Goal: Information Seeking & Learning: Learn about a topic

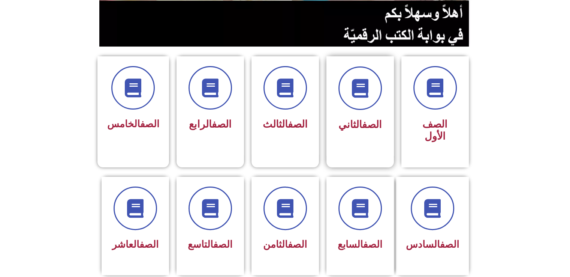
scroll to position [155, 0]
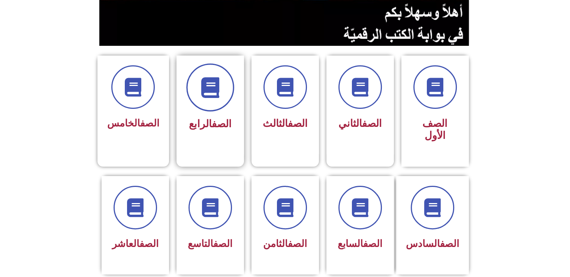
click at [231, 92] on span at bounding box center [210, 87] width 48 height 48
click at [223, 86] on span at bounding box center [210, 87] width 48 height 48
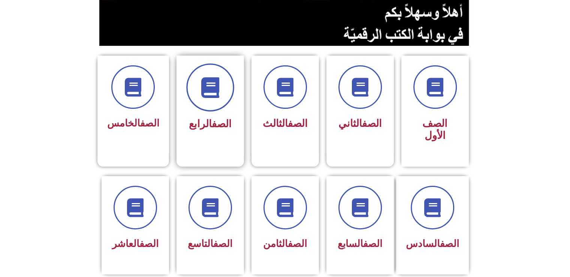
click at [223, 86] on span at bounding box center [210, 87] width 48 height 48
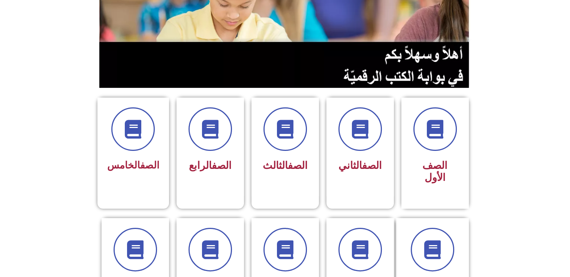
scroll to position [118, 0]
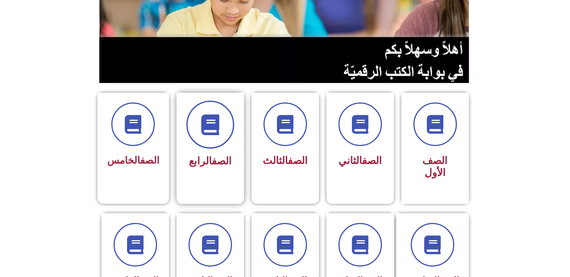
click at [230, 120] on span at bounding box center [210, 124] width 48 height 48
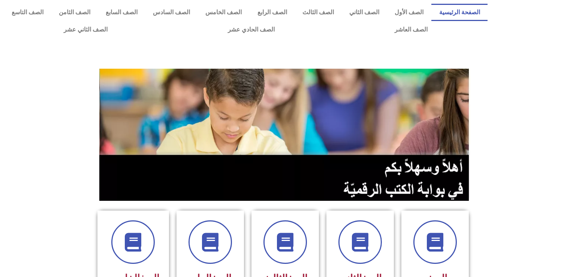
scroll to position [118, 0]
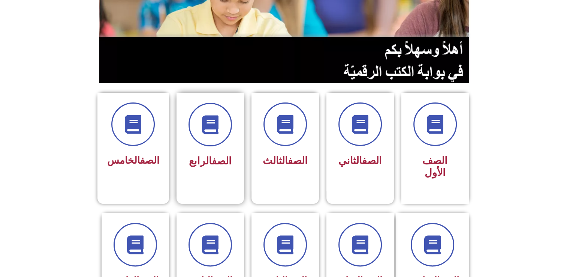
click at [227, 166] on div "الصف الرابع" at bounding box center [210, 161] width 47 height 19
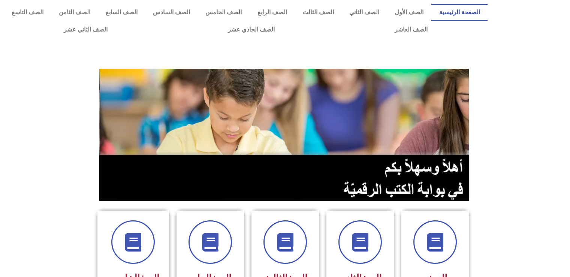
scroll to position [118, 0]
click at [227, 220] on div at bounding box center [210, 241] width 47 height 43
drag, startPoint x: 227, startPoint y: 220, endPoint x: 209, endPoint y: 228, distance: 19.8
click at [209, 228] on span at bounding box center [210, 242] width 48 height 48
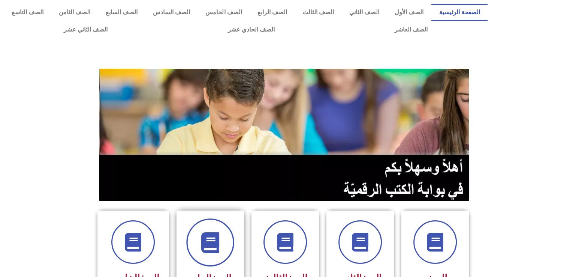
click at [209, 228] on span at bounding box center [210, 242] width 48 height 48
click at [336, 231] on div at bounding box center [359, 241] width 47 height 43
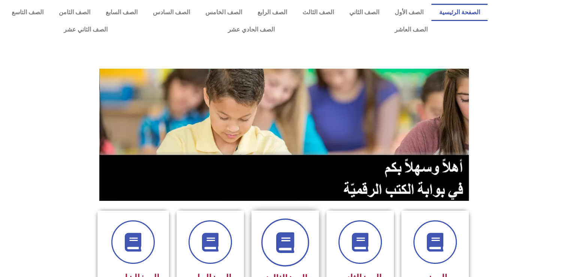
click at [289, 235] on icon at bounding box center [285, 242] width 21 height 21
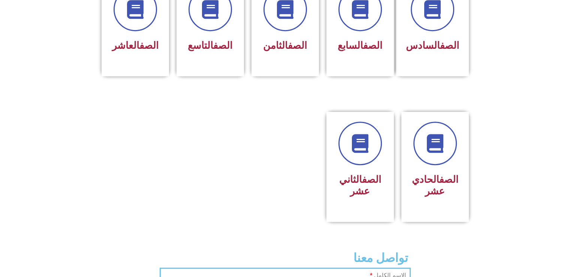
scroll to position [354, 0]
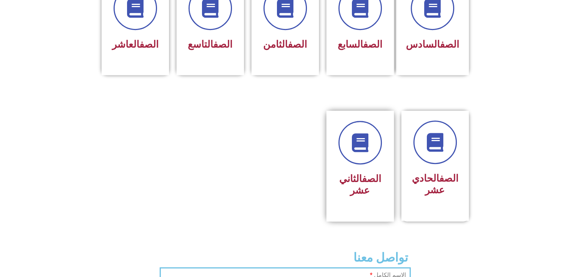
click at [357, 173] on h3 "الصف الثاني عشر" at bounding box center [359, 184] width 47 height 23
click at [390, 271] on label "الاسم الكامل" at bounding box center [388, 274] width 36 height 6
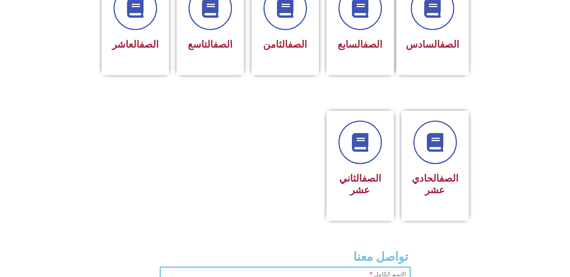
scroll to position [355, 0]
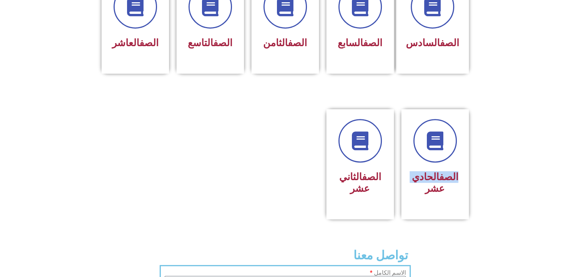
drag, startPoint x: 570, startPoint y: 132, endPoint x: 575, endPoint y: 221, distance: 88.6
click at [570, 221] on html "الصفحة الرئيسية الصف الأول الصف الثاني الصف الثالث الصف الرابع الصف الخامس الصف…" at bounding box center [285, 77] width 570 height 864
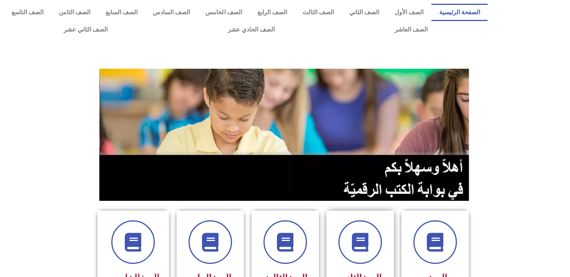
click at [324, 244] on div "الصف الثاني" at bounding box center [360, 265] width 75 height 111
click at [378, 230] on span at bounding box center [360, 242] width 48 height 48
click at [365, 240] on icon at bounding box center [360, 242] width 21 height 21
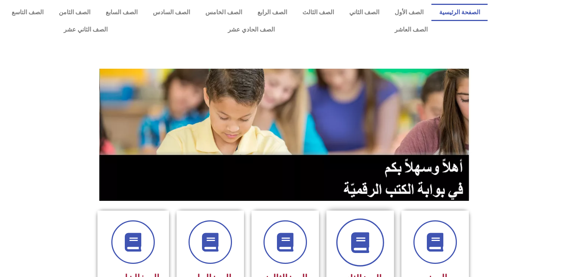
click at [365, 240] on icon at bounding box center [360, 242] width 21 height 21
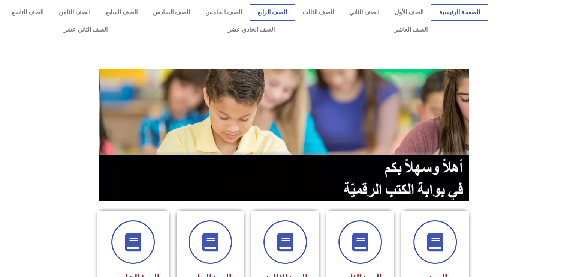
click at [292, 13] on link "الصف الرابع" at bounding box center [272, 12] width 45 height 17
click at [292, 11] on link "الصف الرابع" at bounding box center [272, 12] width 45 height 17
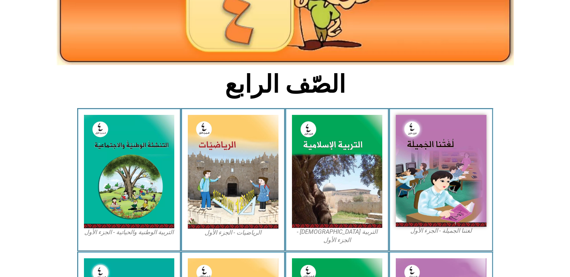
scroll to position [241, 0]
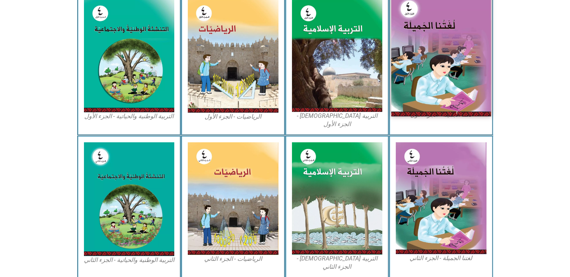
click at [459, 40] on img at bounding box center [441, 54] width 100 height 123
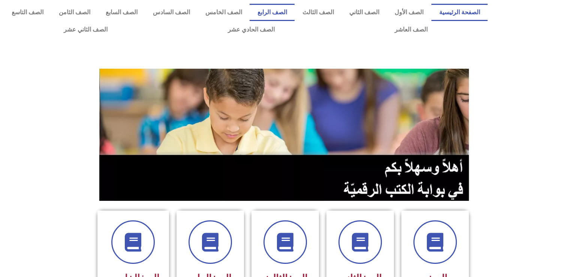
click at [287, 11] on link "الصف الرابع" at bounding box center [272, 12] width 45 height 17
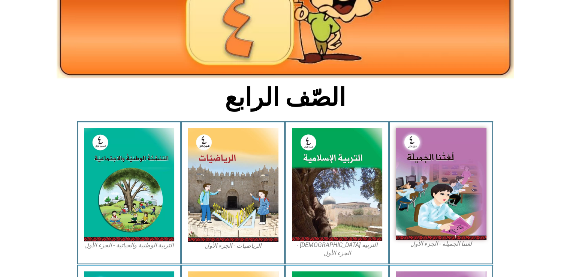
scroll to position [112, 0]
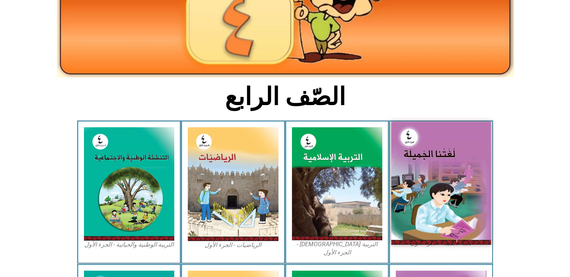
click at [473, 145] on img at bounding box center [441, 182] width 100 height 123
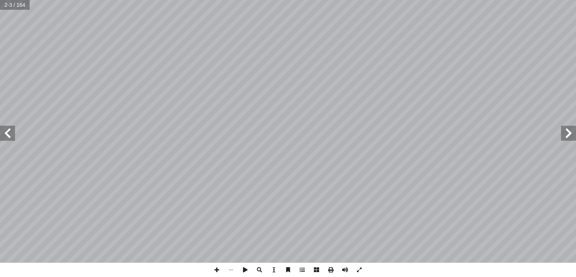
click at [1, 133] on span at bounding box center [7, 133] width 15 height 15
click at [262, 267] on span at bounding box center [259, 269] width 14 height 14
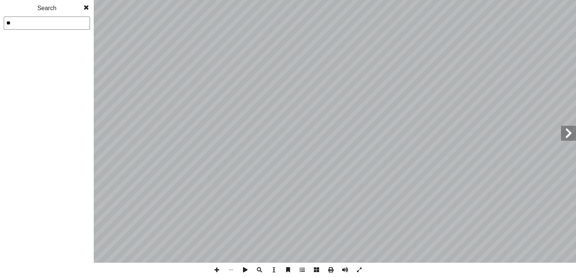
type input "**"
click at [241, 266] on span at bounding box center [245, 269] width 14 height 14
click at [87, 3] on span at bounding box center [85, 7] width 13 height 15
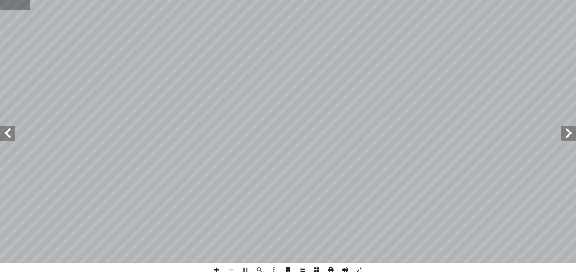
click at [19, 6] on input "text" at bounding box center [15, 5] width 30 height 10
type input "**"
click at [244, 270] on span at bounding box center [245, 269] width 14 height 14
